Goal: Task Accomplishment & Management: Manage account settings

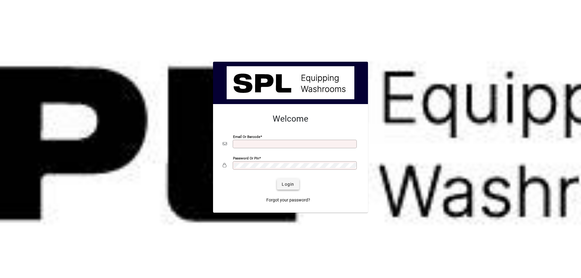
type input "**********"
drag, startPoint x: 294, startPoint y: 186, endPoint x: 295, endPoint y: 181, distance: 4.9
click at [294, 186] on span "Login" at bounding box center [288, 184] width 12 height 6
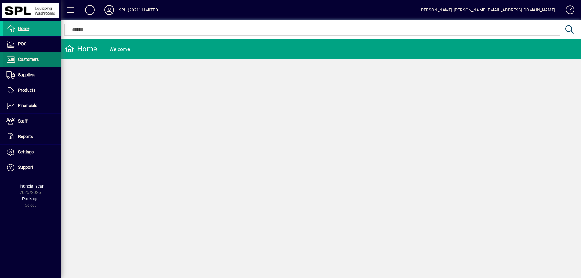
click at [36, 63] on span "Customers" at bounding box center [21, 59] width 36 height 7
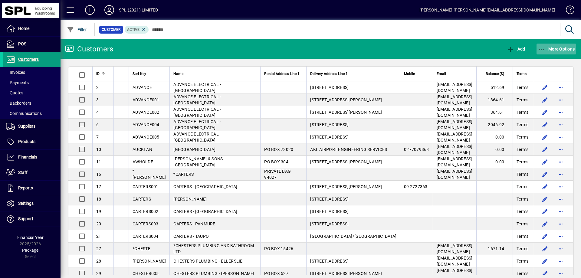
click at [541, 50] on icon "button" at bounding box center [542, 50] width 8 height 6
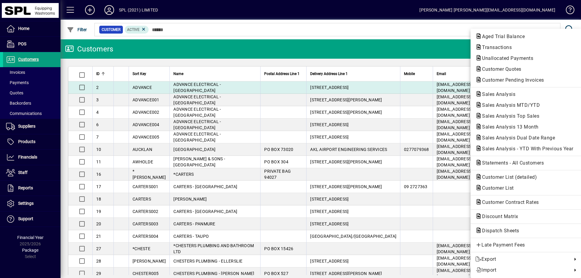
click at [516, 94] on span "Sales Analysis" at bounding box center [497, 94] width 43 height 6
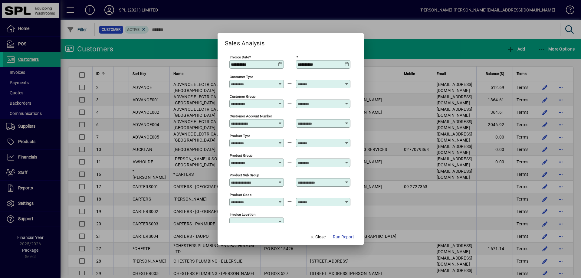
type input "**********"
click at [314, 236] on icon "button" at bounding box center [312, 237] width 5 height 4
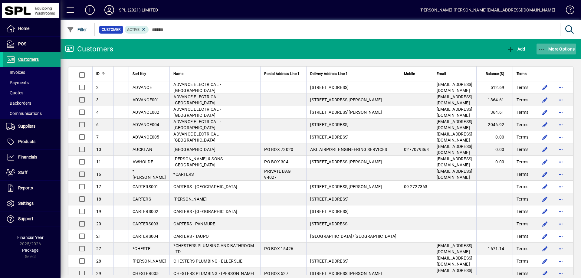
click at [541, 51] on icon "button" at bounding box center [542, 50] width 8 height 6
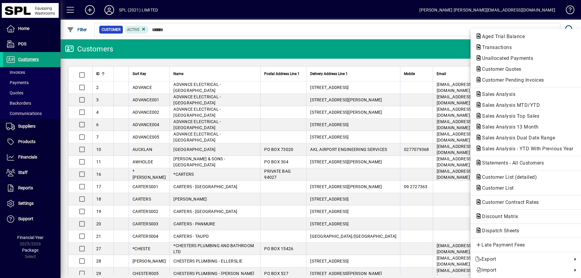
click at [32, 144] on div at bounding box center [290, 139] width 581 height 278
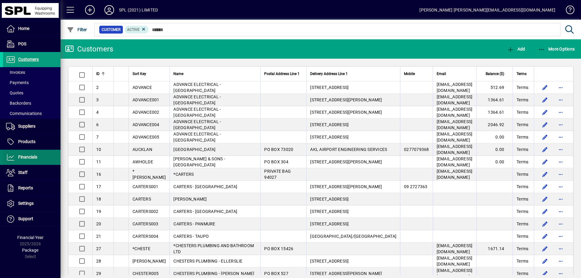
click at [37, 161] on span "Financials" at bounding box center [20, 157] width 34 height 7
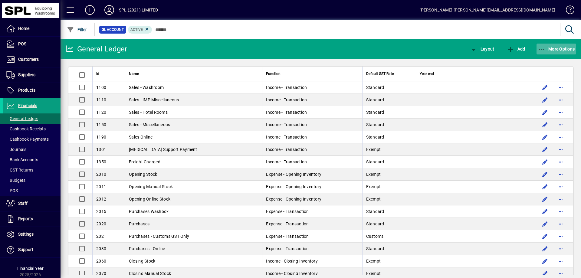
click at [541, 49] on icon "button" at bounding box center [542, 50] width 8 height 6
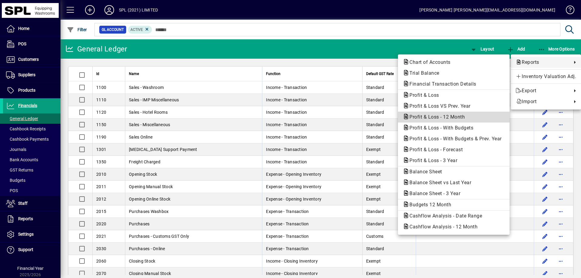
click at [470, 117] on span "Profit & Loss - 12 Month" at bounding box center [454, 117] width 102 height 7
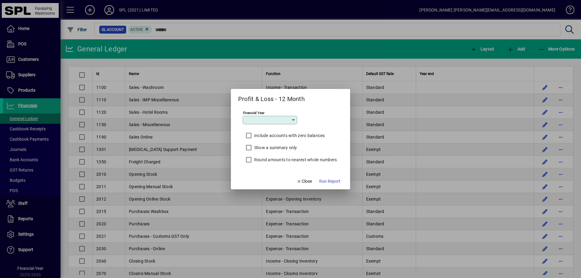
type input "*********"
click at [322, 178] on span "button" at bounding box center [330, 181] width 26 height 15
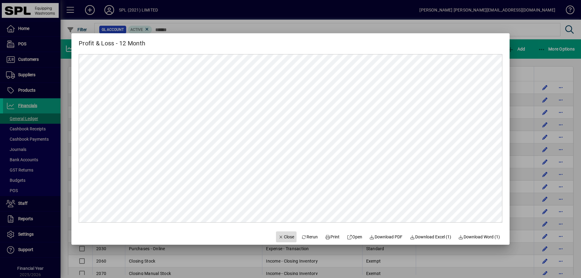
click at [283, 237] on span "Close" at bounding box center [287, 237] width 16 height 6
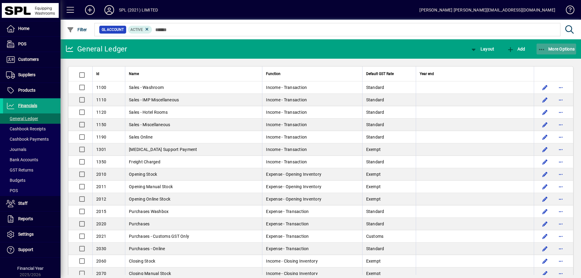
click at [545, 49] on icon "button" at bounding box center [542, 50] width 8 height 6
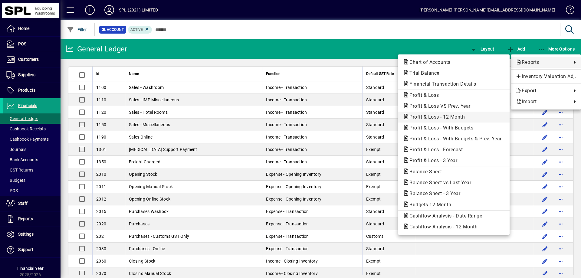
click at [469, 118] on span "Profit & Loss - 12 Month" at bounding box center [454, 117] width 102 height 7
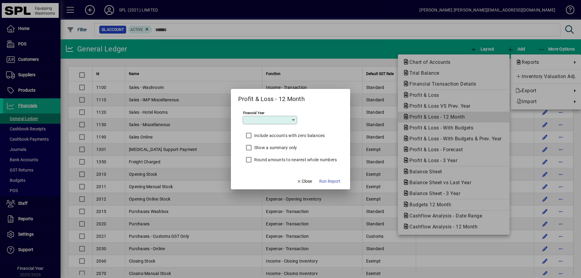
type input "*********"
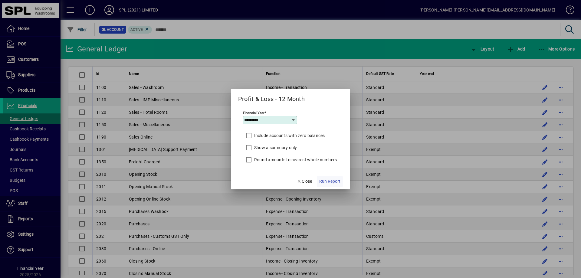
click at [339, 179] on span "Run Report" at bounding box center [329, 181] width 21 height 6
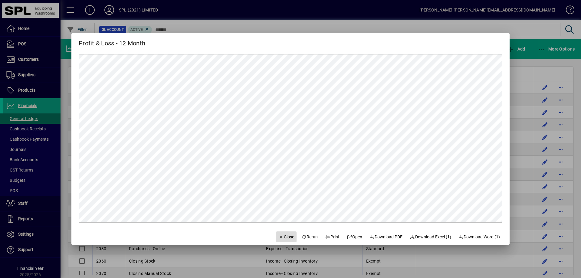
click at [282, 239] on span "Close" at bounding box center [287, 237] width 16 height 6
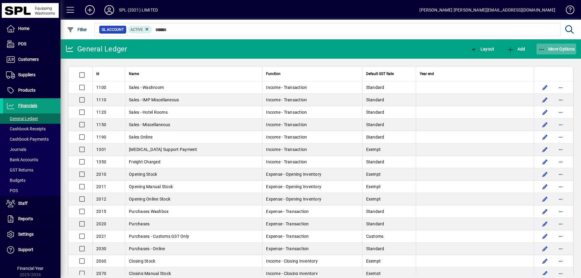
click at [543, 49] on icon "button" at bounding box center [542, 50] width 8 height 6
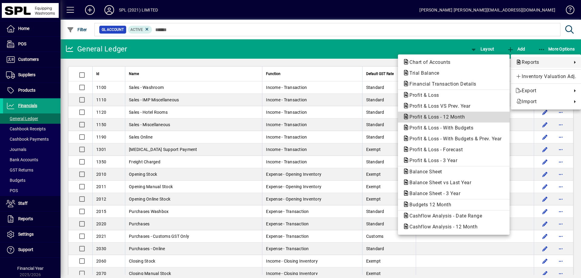
click at [456, 119] on span "Profit & Loss - 12 Month" at bounding box center [435, 117] width 65 height 6
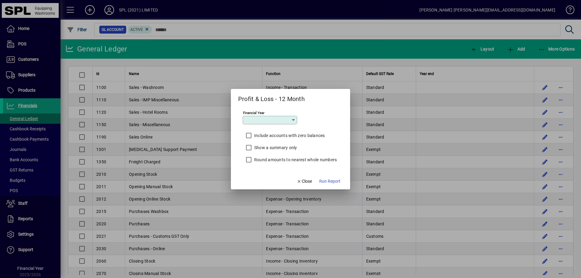
type input "*********"
click at [323, 178] on span "button" at bounding box center [330, 181] width 26 height 15
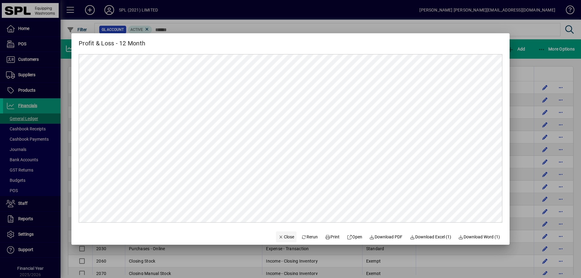
click at [280, 238] on span "Close" at bounding box center [287, 237] width 16 height 6
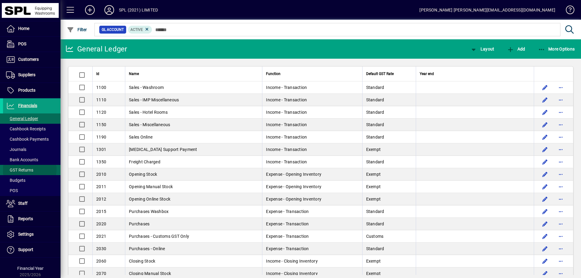
click at [29, 170] on span "GST Returns" at bounding box center [19, 170] width 27 height 5
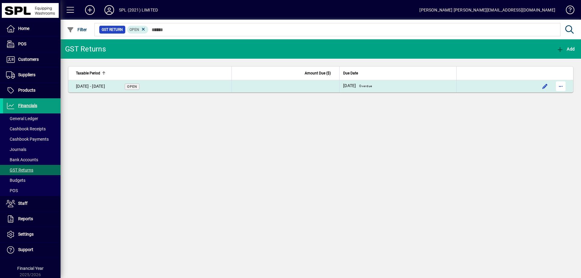
click at [559, 87] on span "button" at bounding box center [561, 86] width 15 height 15
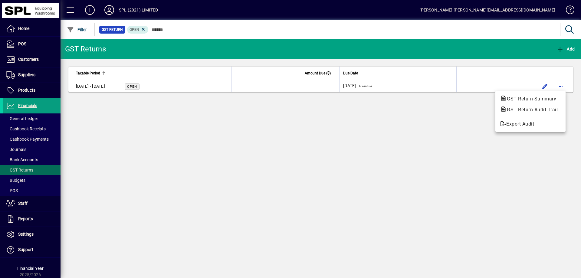
click at [393, 145] on div at bounding box center [290, 139] width 581 height 278
click at [107, 90] on td "[DATE] - [DATE] Open" at bounding box center [149, 86] width 163 height 12
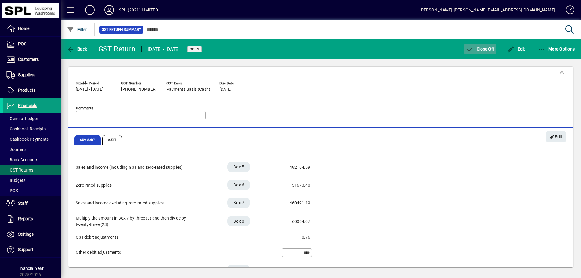
click at [485, 51] on span "Close Off" at bounding box center [480, 49] width 28 height 5
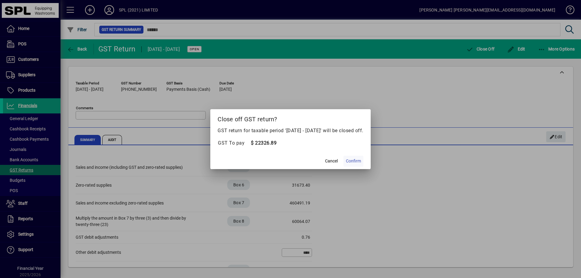
click at [360, 161] on span "Confirm" at bounding box center [353, 161] width 15 height 6
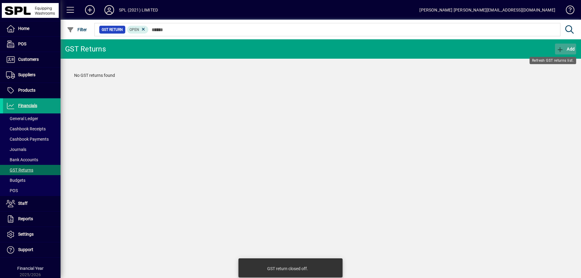
click at [570, 45] on span "button" at bounding box center [565, 49] width 21 height 15
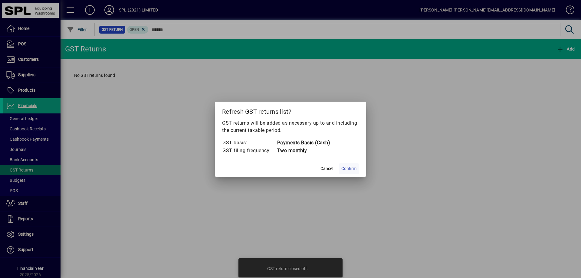
click at [352, 169] on span "Confirm" at bounding box center [349, 169] width 15 height 6
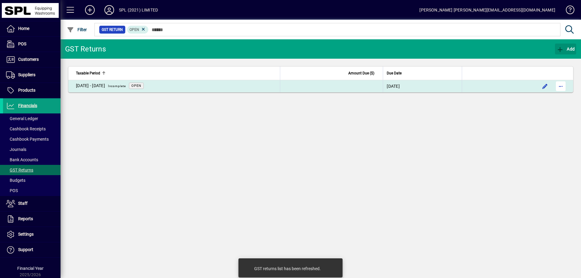
click at [563, 83] on span "button" at bounding box center [561, 86] width 15 height 15
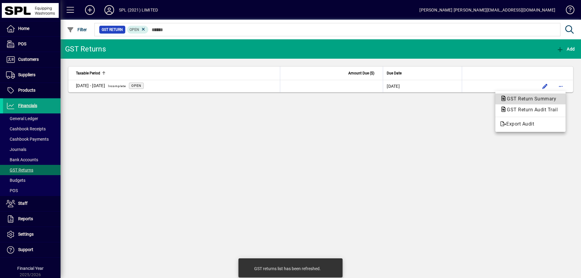
click at [546, 96] on span "GST Return Summary" at bounding box center [530, 99] width 59 height 6
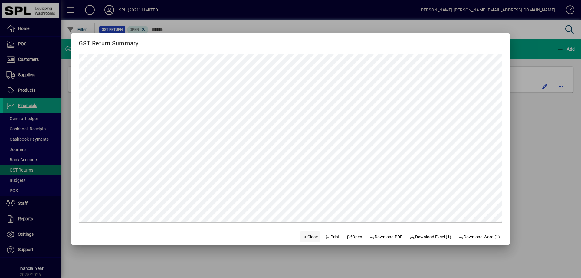
click at [309, 237] on span "Close" at bounding box center [311, 237] width 16 height 6
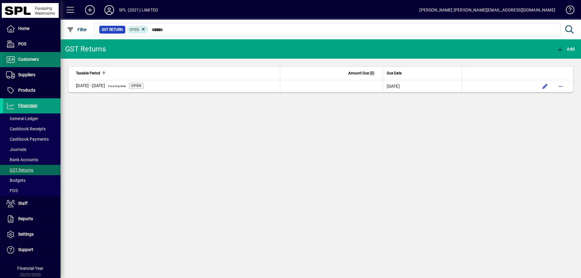
click at [35, 60] on span "Customers" at bounding box center [28, 59] width 21 height 5
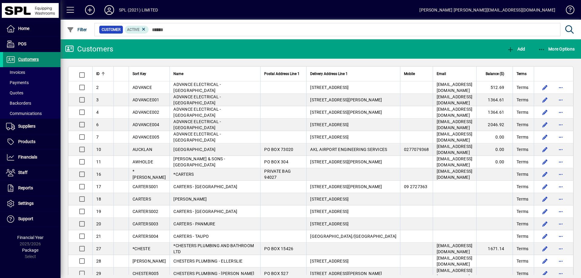
click at [35, 58] on span "Customers" at bounding box center [28, 59] width 21 height 5
click at [25, 74] on span "Invoices" at bounding box center [15, 72] width 19 height 5
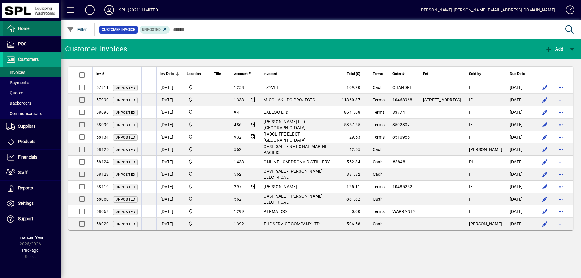
click at [32, 30] on span at bounding box center [32, 29] width 58 height 15
